Goal: Submit feedback/report problem

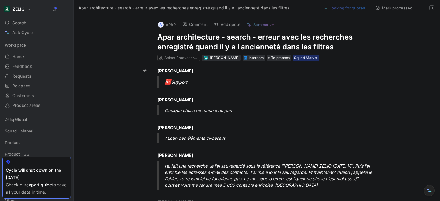
click at [201, 37] on h1 "Apar architecture - search - erreur avec les recherches enregistré quand il y a…" at bounding box center [262, 42] width 211 height 20
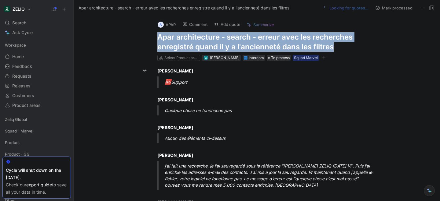
click at [201, 37] on h1 "Apar architecture - search - erreur avec les recherches enregistré quand il y a…" at bounding box center [262, 42] width 211 height 20
copy h1 "Apar architecture - search - erreur avec les recherches enregistré quand il y a…"
click at [219, 22] on button "Add quote" at bounding box center [227, 24] width 32 height 9
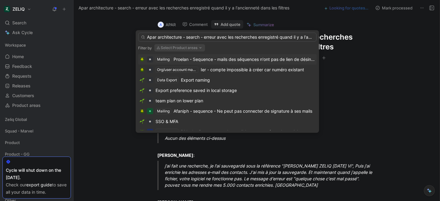
scroll to position [0, 47]
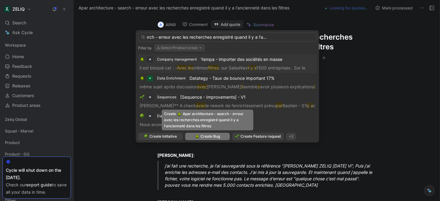
type input "Apar architecture - search - erreur avec les recherches enregistré quand il y a…"
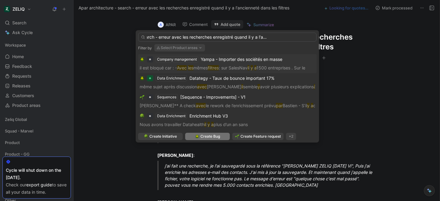
click at [204, 138] on span "Create Bug" at bounding box center [210, 137] width 20 height 6
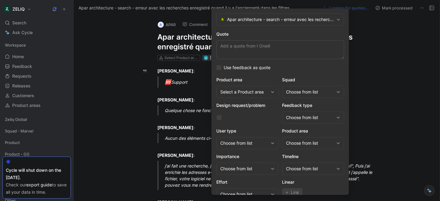
click at [291, 173] on div "Choose from list" at bounding box center [313, 169] width 62 height 12
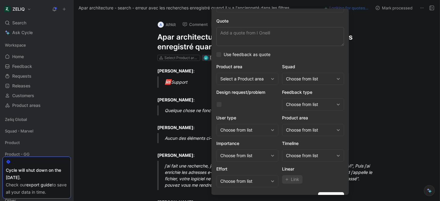
scroll to position [11, 0]
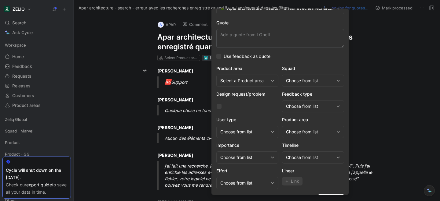
click at [299, 82] on div "Choose from list" at bounding box center [310, 80] width 48 height 7
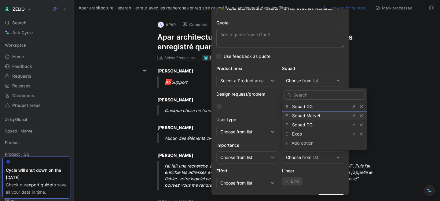
click at [301, 116] on span "Squad Marvel" at bounding box center [306, 115] width 28 height 5
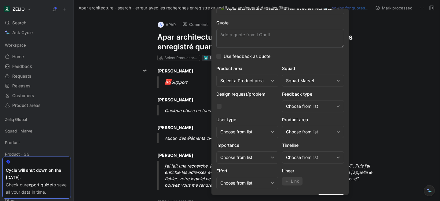
scroll to position [0, 0]
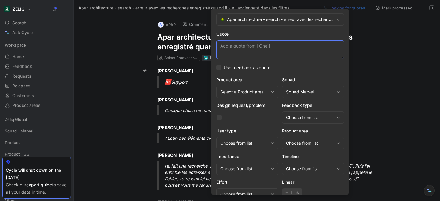
click at [258, 49] on textarea "Quote" at bounding box center [280, 49] width 128 height 19
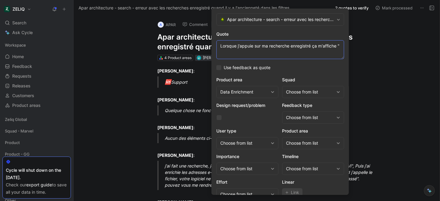
paste textarea "Quelque chose s'est mal passé"
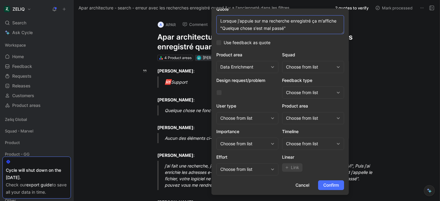
type textarea "Lorsque j'appuie sur ma recherche enregistré ça m'affiche "Quelque chose s'est …"
click at [308, 71] on div "Choose from list" at bounding box center [310, 66] width 48 height 7
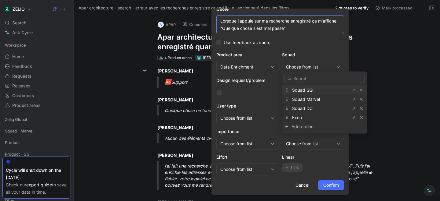
click at [255, 26] on textarea "Lorsque j'appuie sur ma recherche enregistré ça m'affiche "Quelque chose s'est …" at bounding box center [280, 24] width 128 height 19
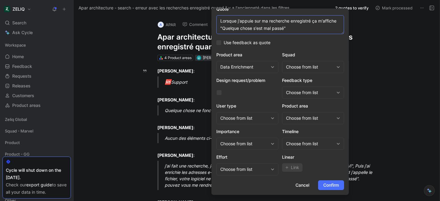
click at [255, 26] on textarea "Lorsque j'appuie sur ma recherche enregistré ça m'affiche "Quelque chose s'est …" at bounding box center [280, 24] width 128 height 19
click at [299, 68] on div "Choose from list" at bounding box center [310, 66] width 48 height 7
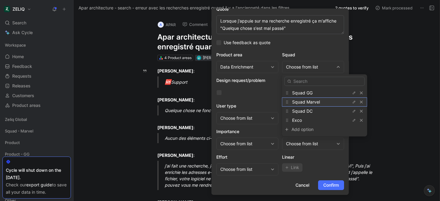
click at [304, 105] on span "Squad Marvel" at bounding box center [306, 102] width 28 height 5
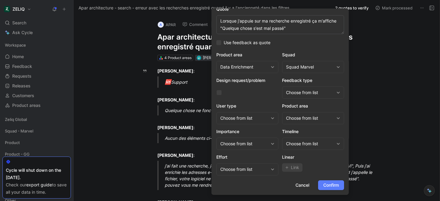
click at [331, 186] on span "Confirm" at bounding box center [331, 185] width 16 height 7
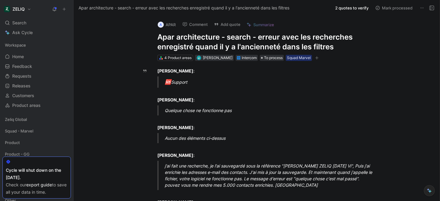
scroll to position [0, 0]
click at [168, 40] on h1 "Apar architecture - search - erreur avec les recherches enregistré quand il y a…" at bounding box center [262, 42] width 211 height 20
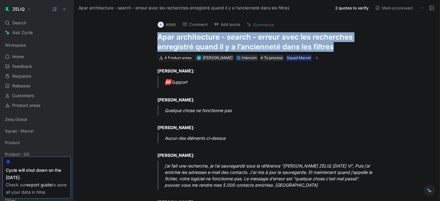
click at [168, 40] on h1 "Apar architecture - search - erreur avec les recherches enregistré quand il y a…" at bounding box center [262, 42] width 211 height 20
copy h1 "Apar architecture - search - erreur avec les recherches enregistré quand il y a…"
click at [42, 22] on div "Search ⌘ K" at bounding box center [36, 22] width 68 height 9
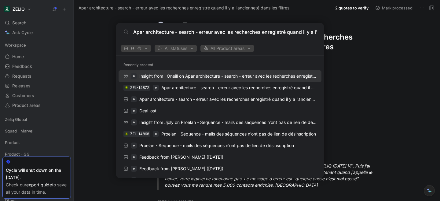
scroll to position [0, 63]
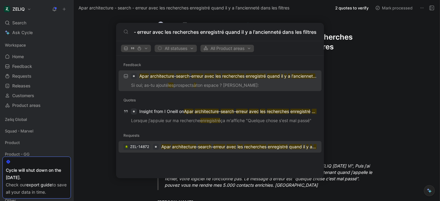
type input "Apar architecture - search - erreur avec les recherches enregistré quand il y a…"
click at [195, 151] on div "ZEL-14872 Apar architecture - search - erreur avec les recherches enregistré qu…" at bounding box center [219, 147] width 199 height 11
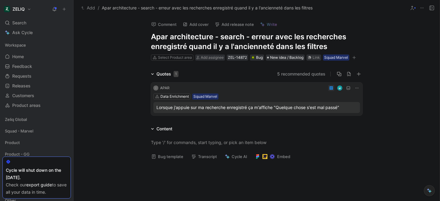
click at [166, 155] on button "Bug template" at bounding box center [167, 157] width 38 height 9
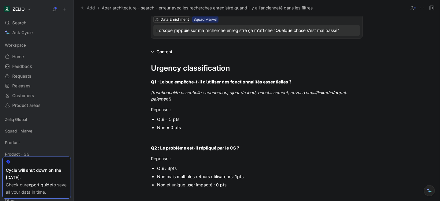
scroll to position [78, 0]
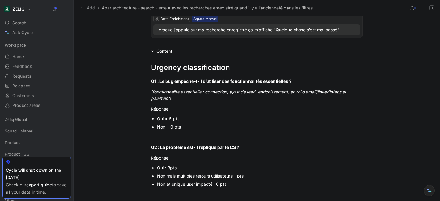
click at [163, 128] on div "Non = 0 pts" at bounding box center [259, 127] width 205 height 6
click at [169, 120] on div "Oui = 5 pts" at bounding box center [259, 119] width 205 height 6
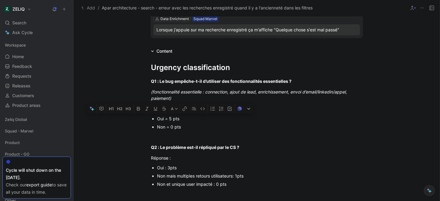
click at [169, 120] on div "Oui = 5 pts" at bounding box center [259, 119] width 205 height 6
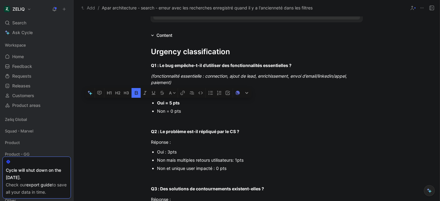
scroll to position [95, 0]
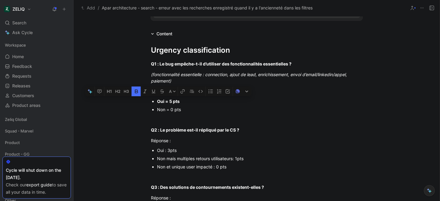
click at [170, 151] on div "Oui : 3pts" at bounding box center [259, 150] width 205 height 6
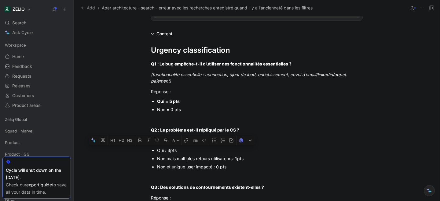
click at [170, 151] on div "Oui : 3pts" at bounding box center [259, 150] width 205 height 6
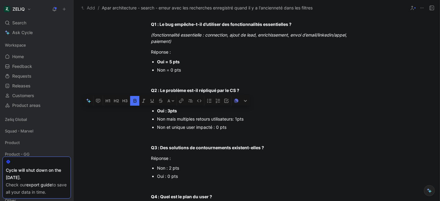
scroll to position [136, 0]
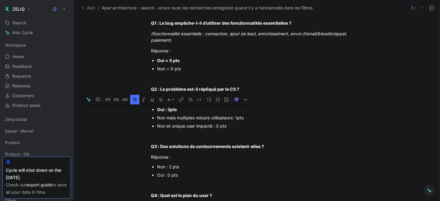
click at [165, 175] on div "Oui : 0 pts" at bounding box center [259, 175] width 205 height 6
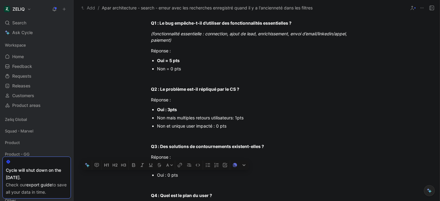
click at [165, 175] on div "Oui : 0 pts" at bounding box center [259, 175] width 205 height 6
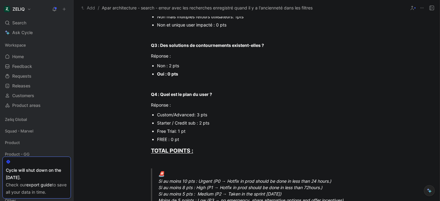
scroll to position [238, 0]
click at [178, 122] on div "Starter / Credit sub : 2 pts" at bounding box center [259, 123] width 205 height 6
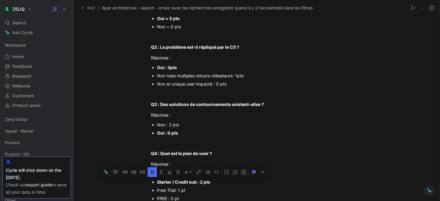
scroll to position [289, 0]
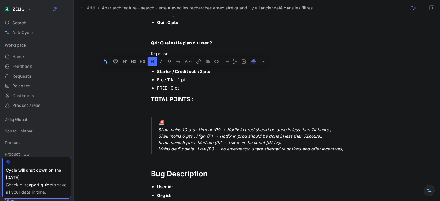
click at [179, 130] on div "🚨 Si au moins 10 pts : Urgent (P0 → Hotfix in prod should be done in less than …" at bounding box center [263, 136] width 211 height 34
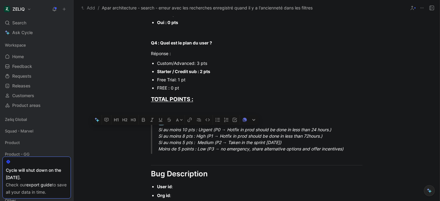
click at [158, 129] on div "🚨 Si au moins 10 pts : Urgent (P0 → Hotfix in prod should be done in less than …" at bounding box center [263, 136] width 211 height 34
drag, startPoint x: 158, startPoint y: 129, endPoint x: 340, endPoint y: 130, distance: 181.6
click at [340, 130] on div "🚨 Si au moins 10 pts : Urgent (P0 → Hotfix in prod should be done in less than …" at bounding box center [263, 136] width 211 height 34
click at [129, 169] on div "Urgency classification Q1 : Le bug empêche-t-il d’utiliser des fonctionnalités …" at bounding box center [257, 110] width 366 height 532
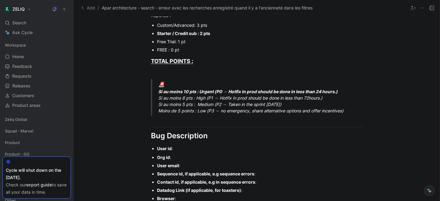
scroll to position [334, 0]
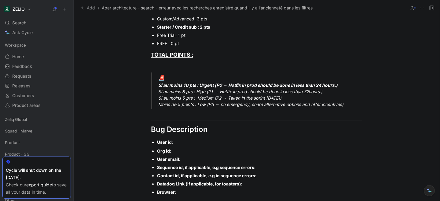
click at [181, 140] on div "User id :" at bounding box center [259, 142] width 205 height 6
click at [174, 151] on div "Org id :" at bounding box center [259, 151] width 205 height 6
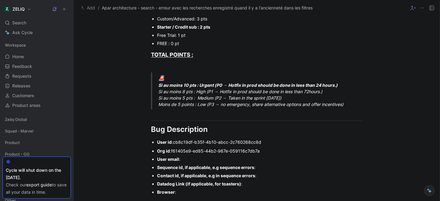
click at [189, 158] on div "User email :" at bounding box center [259, 159] width 205 height 6
drag, startPoint x: 157, startPoint y: 168, endPoint x: 262, endPoint y: 184, distance: 106.1
click at [262, 184] on ul "Org id : f61405e9-ed85-44b2-967e-059116c7db7a User email : i.oneill@apararchite…" at bounding box center [256, 171] width 234 height 49
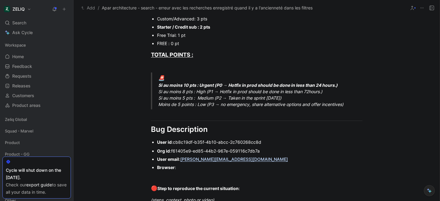
click at [187, 168] on div "Browser :" at bounding box center [259, 168] width 205 height 6
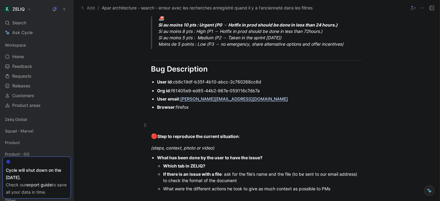
scroll to position [395, 0]
click at [224, 147] on div "(steps, context, photo or video)" at bounding box center [256, 147] width 211 height 6
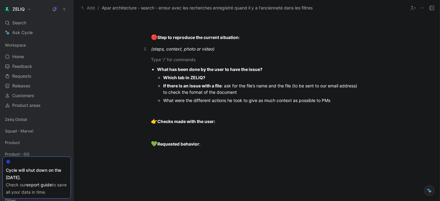
scroll to position [491, 0]
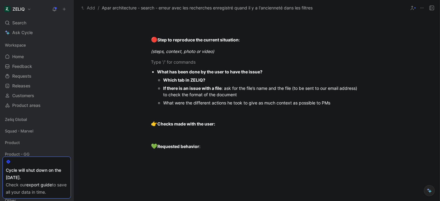
click at [209, 83] on div "Which tab in ZELIQ?" at bounding box center [262, 80] width 199 height 6
drag, startPoint x: 244, startPoint y: 94, endPoint x: 155, endPoint y: 87, distance: 89.4
click at [155, 87] on ul "What has been done by the user to have the issue? Which tab in ZELIQ? recherche…" at bounding box center [256, 87] width 234 height 39
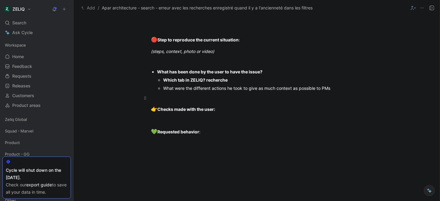
drag, startPoint x: 337, startPoint y: 90, endPoint x: 285, endPoint y: 95, distance: 52.4
click at [182, 101] on div at bounding box center [256, 98] width 211 height 6
click at [201, 69] on div "What has been done by the user to have the issue?" at bounding box center [259, 72] width 205 height 6
click at [165, 59] on div at bounding box center [256, 62] width 211 height 6
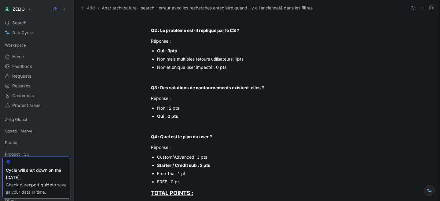
scroll to position [0, 0]
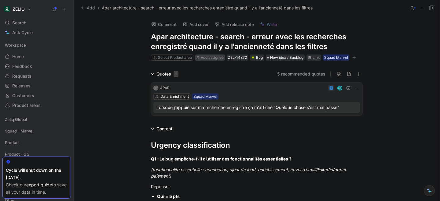
click at [202, 57] on span "Add assignee" at bounding box center [212, 57] width 23 height 5
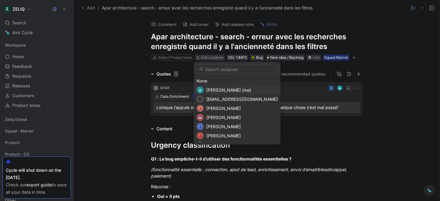
click at [219, 89] on span "Lucas Damoiseau (me)" at bounding box center [228, 90] width 45 height 5
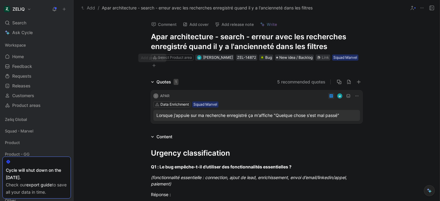
click at [153, 64] on icon "button" at bounding box center [154, 66] width 4 height 4
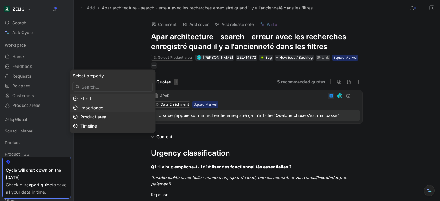
click at [114, 109] on div "Importance" at bounding box center [116, 107] width 72 height 7
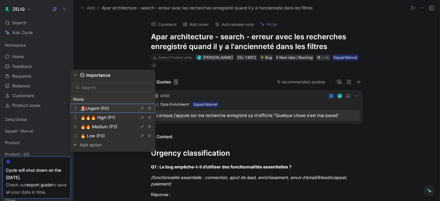
click at [117, 107] on div "🚨Urgent (P0)" at bounding box center [103, 108] width 46 height 7
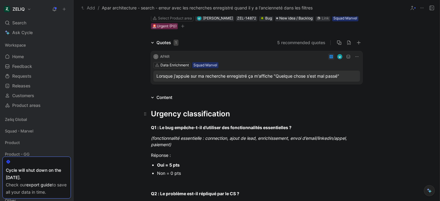
scroll to position [25, 0]
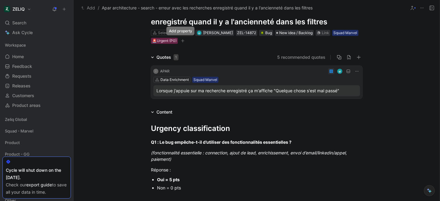
click at [181, 39] on icon "button" at bounding box center [183, 41] width 4 height 4
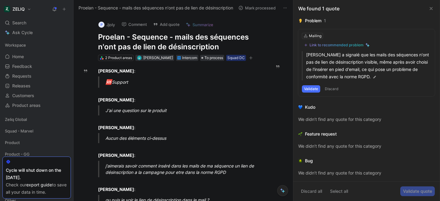
click at [132, 40] on h1 "Proelan - Sequence - mails des séquences n'ont pas de lien de désinscription" at bounding box center [180, 42] width 164 height 20
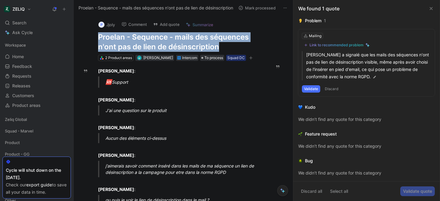
click at [132, 40] on h1 "Proelan - Sequence - mails des séquences n'ont pas de lien de désinscription" at bounding box center [180, 42] width 164 height 20
copy h1 "Proelan - Sequence - mails des séquences n'ont pas de lien de désinscription"
click at [31, 20] on div "Search ⌘ K" at bounding box center [36, 22] width 68 height 9
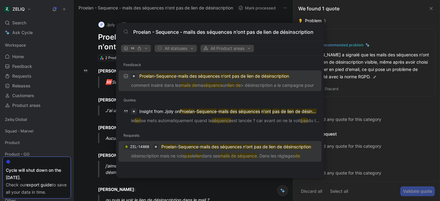
type input "Proelan - Sequence - mails des séquences n'ont pas de lien de désinscription"
click at [169, 151] on div "ZEL-14868 Proelan - Sequence - mails des séquences n'ont pas de lien de désinsc…" at bounding box center [219, 147] width 199 height 11
